Goal: Task Accomplishment & Management: Manage account settings

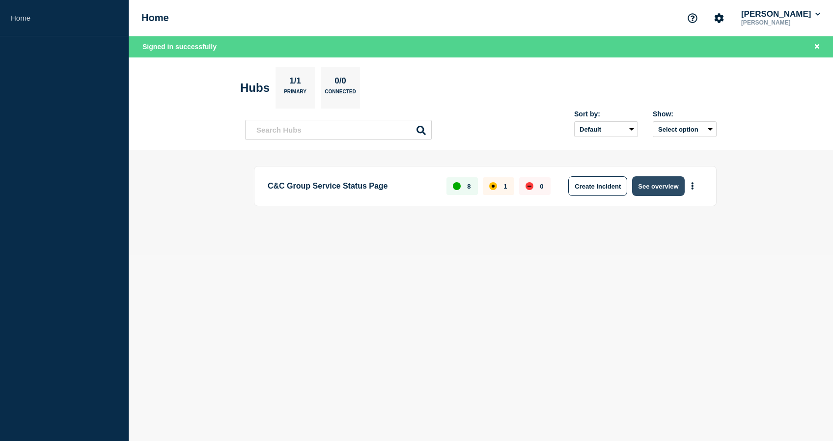
click at [670, 188] on button "See overview" at bounding box center [658, 186] width 52 height 20
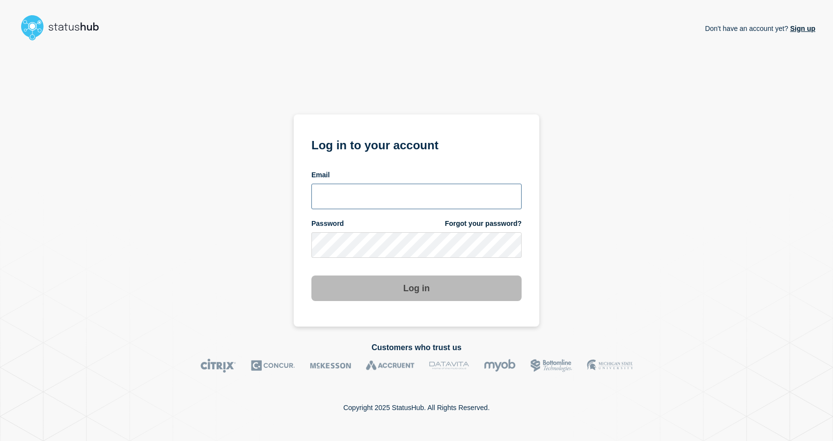
type input "[PERSON_NAME][EMAIL_ADDRESS][PERSON_NAME][DOMAIN_NAME]"
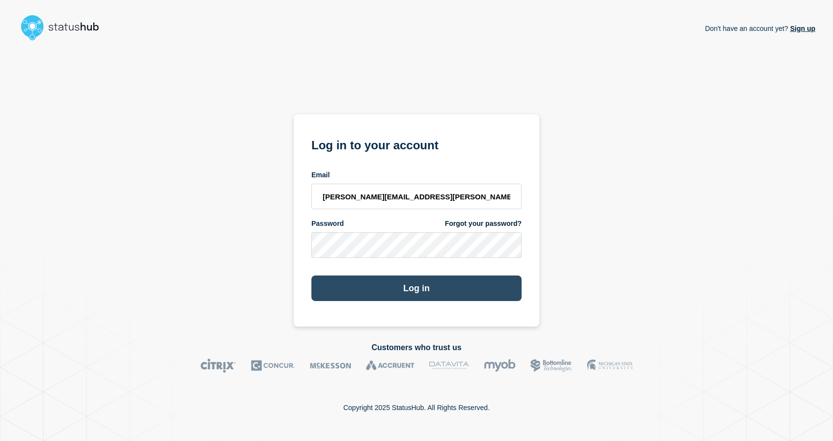
click at [436, 289] on button "Log in" at bounding box center [416, 288] width 210 height 26
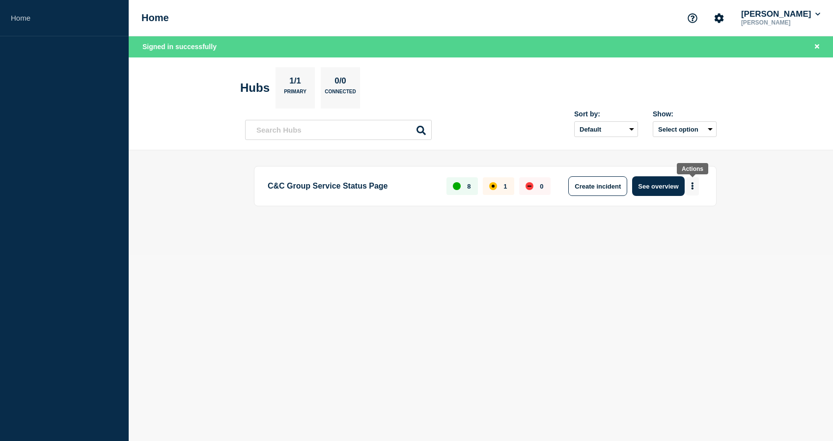
click at [697, 187] on button "More actions" at bounding box center [692, 186] width 13 height 18
click at [663, 183] on button "See overview" at bounding box center [658, 186] width 52 height 20
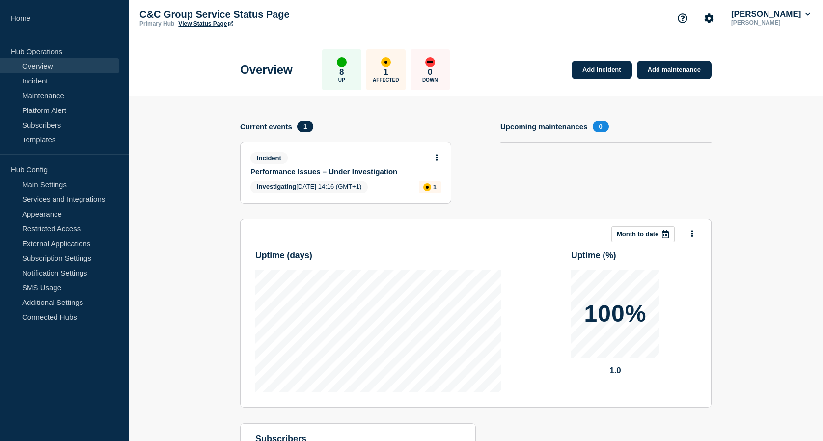
click at [390, 62] on div "affected" at bounding box center [386, 62] width 10 height 10
click at [390, 73] on div "1 Affected" at bounding box center [385, 69] width 39 height 41
click at [440, 155] on button at bounding box center [437, 158] width 8 height 8
click at [450, 192] on link "Update incident" at bounding box center [437, 194] width 48 height 8
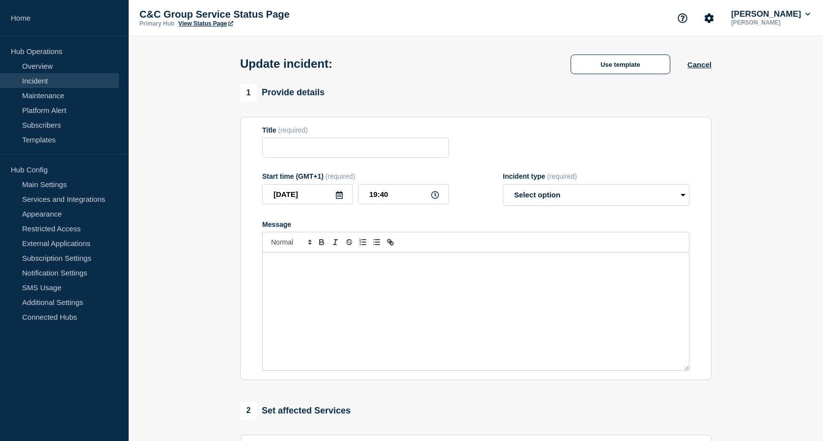
type input "Performance Issues – Under Investigation"
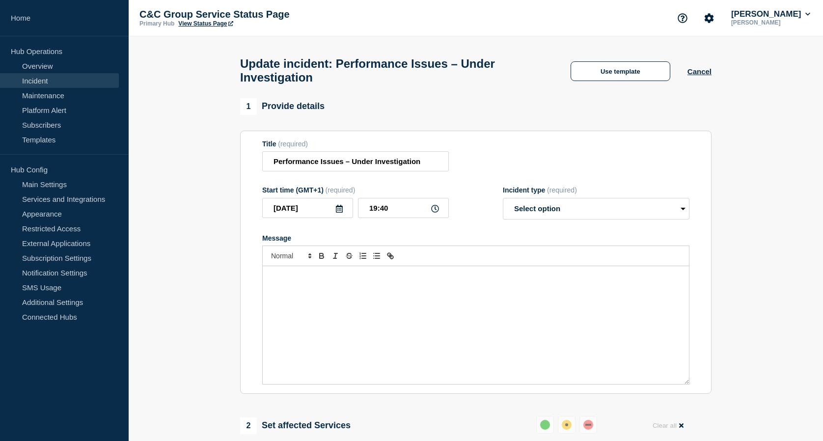
click at [493, 312] on div "Message" at bounding box center [476, 325] width 426 height 118
click at [67, 62] on link "Overview" at bounding box center [59, 65] width 119 height 15
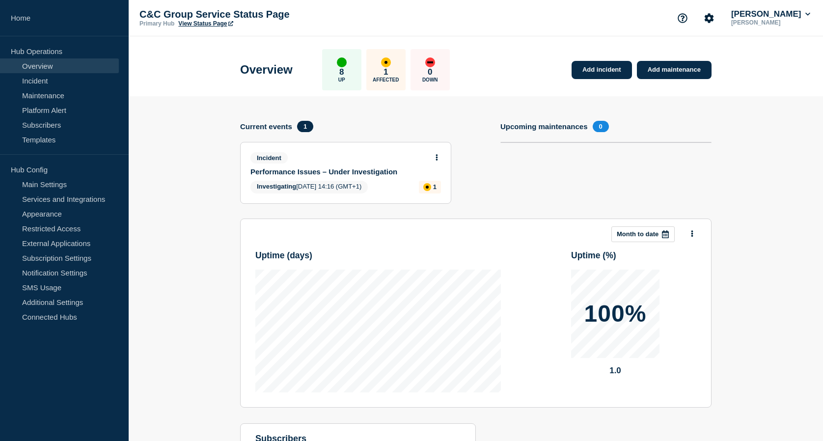
click at [329, 184] on span "Investigating 2025-09-22 14:16 (GMT+1)" at bounding box center [308, 187] width 117 height 13
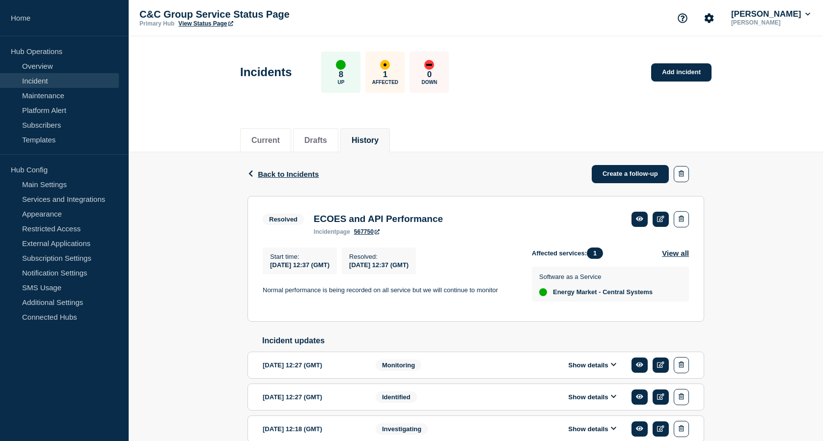
click at [388, 69] on div "1 Affected" at bounding box center [384, 72] width 39 height 41
click at [373, 137] on button "History" at bounding box center [365, 140] width 27 height 9
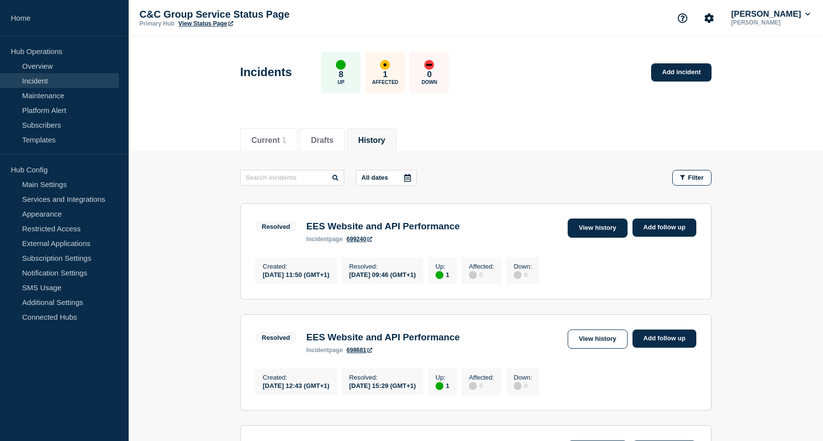
click at [605, 219] on link "View history" at bounding box center [598, 228] width 60 height 19
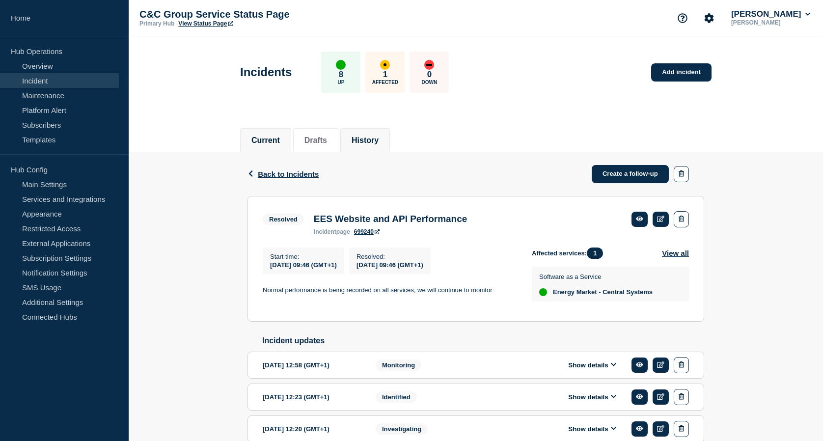
click at [280, 139] on button "Current" at bounding box center [265, 140] width 28 height 9
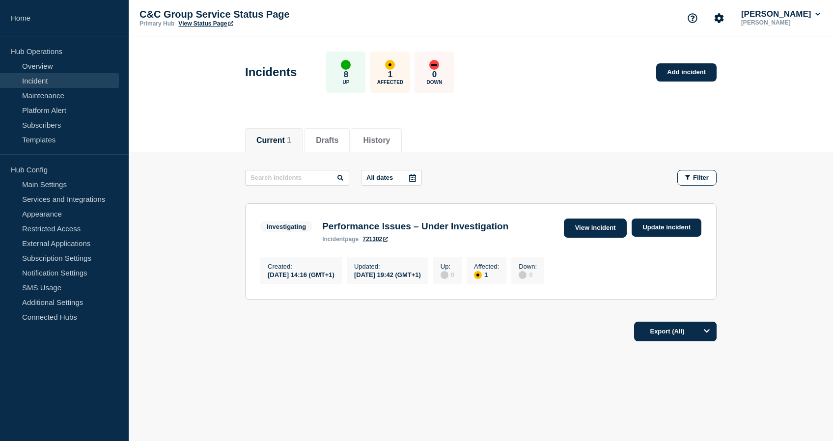
click at [603, 225] on link "View incident" at bounding box center [595, 228] width 63 height 19
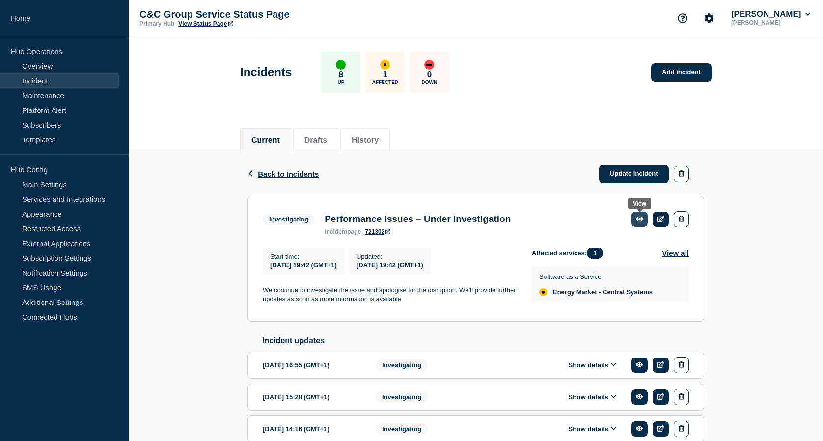
click at [640, 217] on icon at bounding box center [639, 219] width 7 height 6
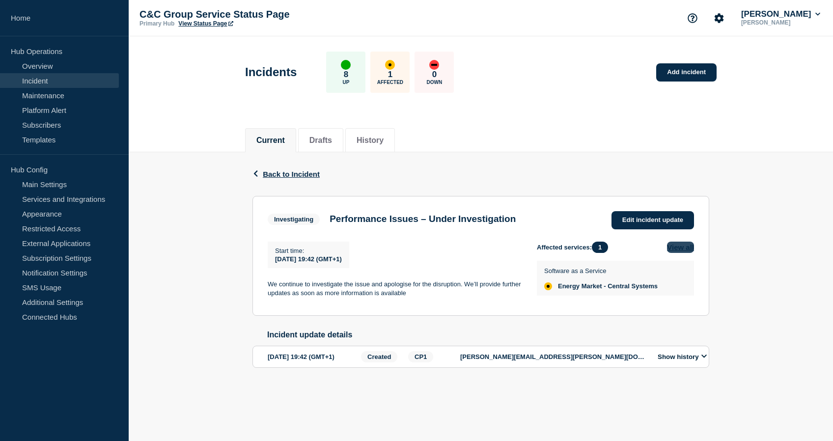
click at [670, 251] on button "View all" at bounding box center [680, 247] width 27 height 11
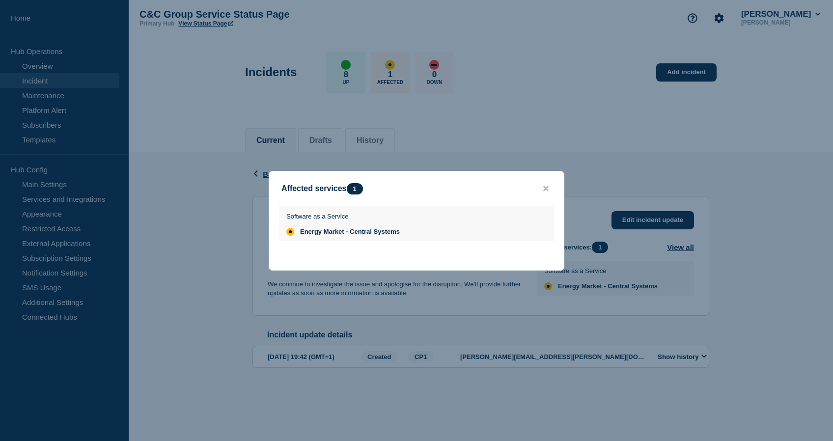
click at [378, 228] on span "Energy Market - Central Systems" at bounding box center [350, 232] width 100 height 8
click at [540, 186] on div "Affected services 1" at bounding box center [416, 188] width 295 height 11
click at [547, 187] on icon "close button" at bounding box center [545, 189] width 5 height 8
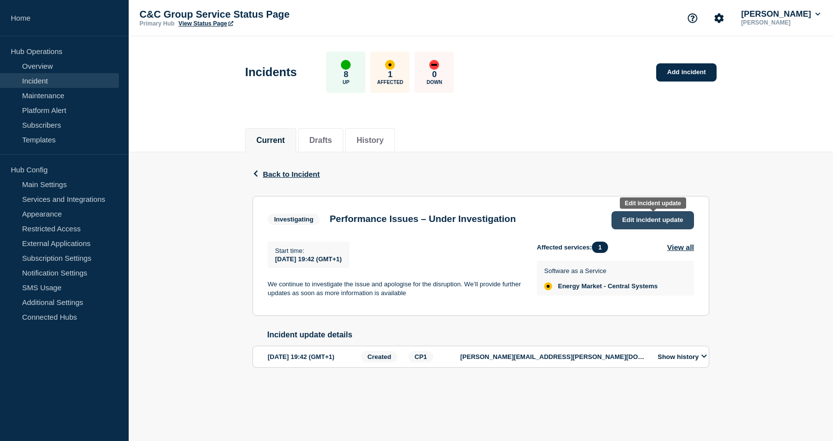
click at [653, 218] on span "Edit incident update" at bounding box center [652, 219] width 61 height 7
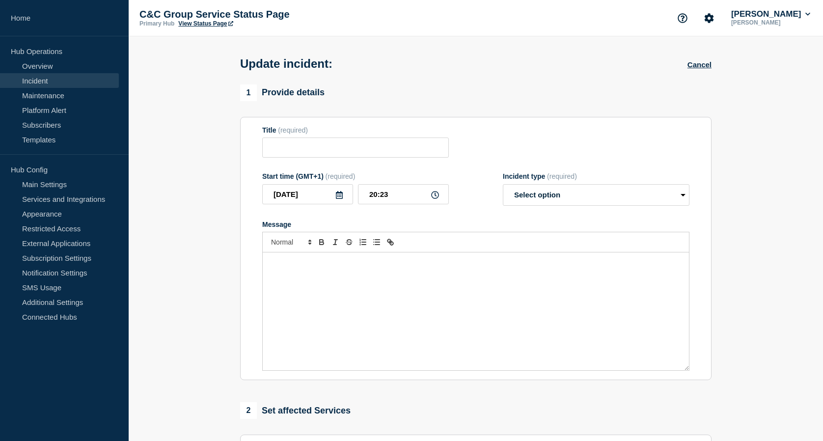
type input "Performance Issues – Under Investigation"
type input "19:42"
select select "investigating"
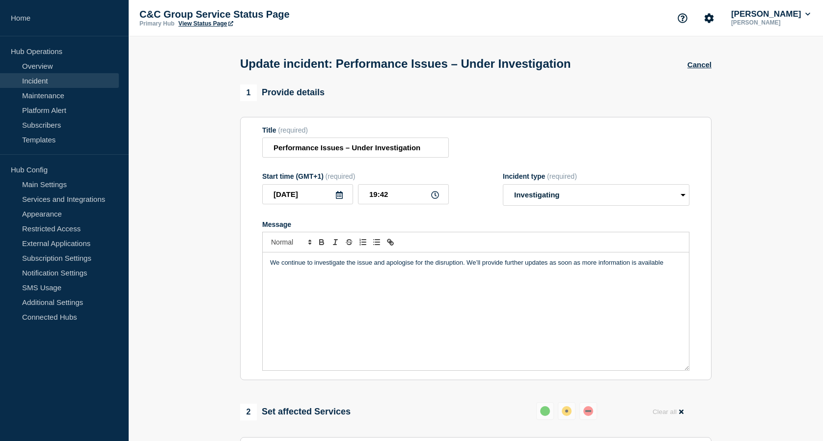
scroll to position [274, 0]
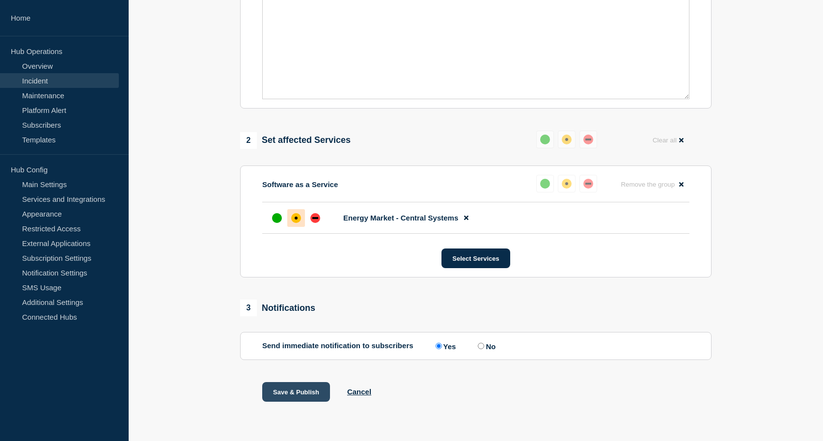
click at [305, 385] on button "Save & Publish" at bounding box center [296, 392] width 68 height 20
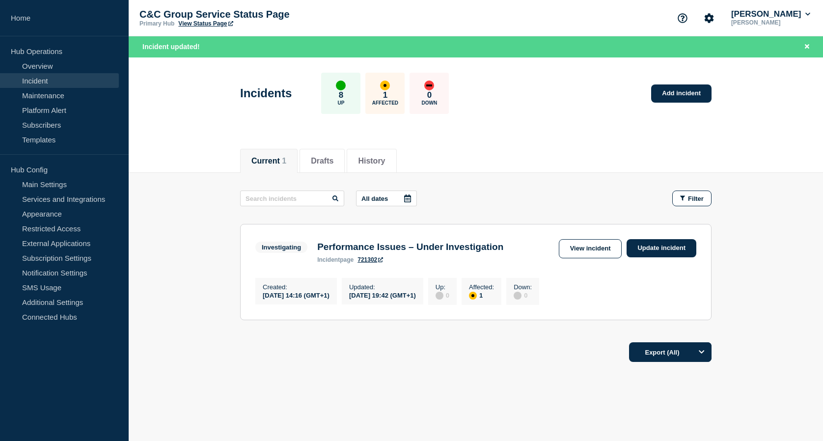
click at [271, 159] on button "Current 1" at bounding box center [268, 161] width 35 height 9
click at [602, 253] on link "View incident" at bounding box center [590, 248] width 63 height 19
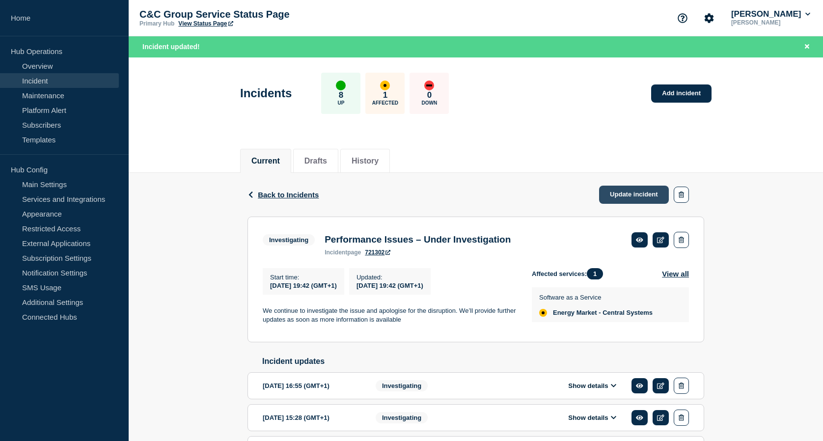
click at [634, 194] on link "Update incident" at bounding box center [634, 195] width 70 height 18
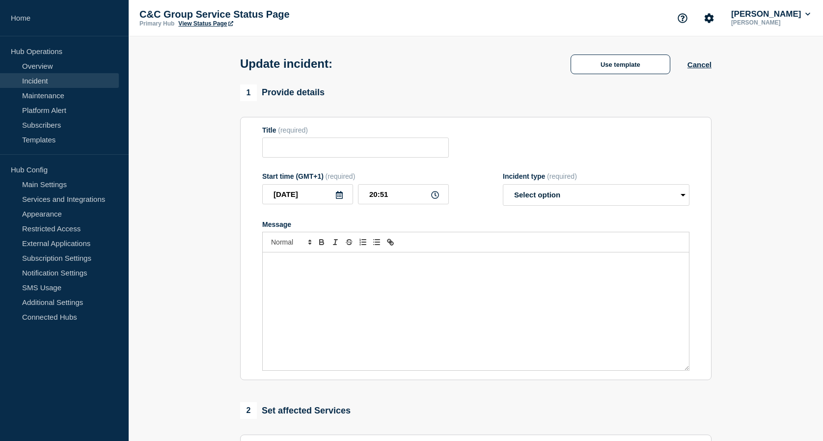
type input "Performance Issues – Under Investigation"
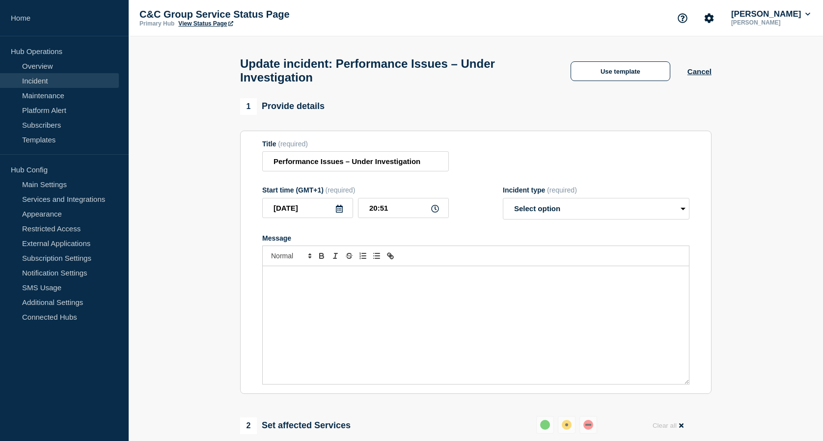
click at [501, 315] on div "Message" at bounding box center [476, 325] width 426 height 118
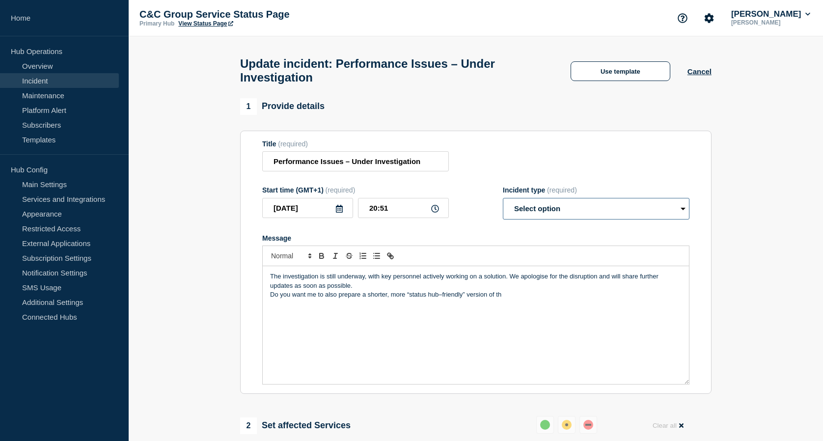
click at [648, 214] on select "Select option Investigating Identified Monitoring Resolved" at bounding box center [596, 209] width 187 height 22
select select "investigating"
click at [503, 203] on select "Select option Investigating Identified Monitoring Resolved" at bounding box center [596, 209] width 187 height 22
